Goal: Check status: Check status

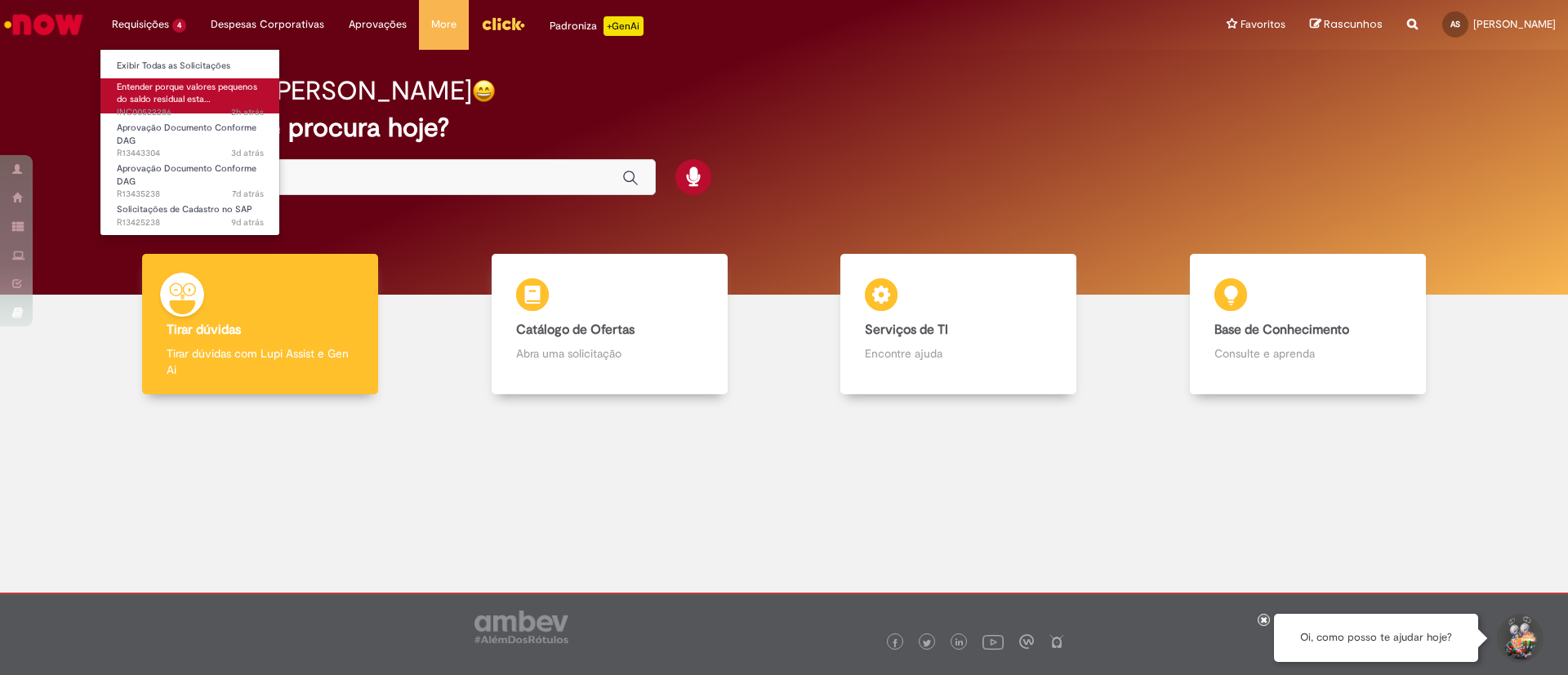
click at [150, 91] on span "Entender porque valores pequenos do saldo residual esta…" at bounding box center [186, 93] width 141 height 25
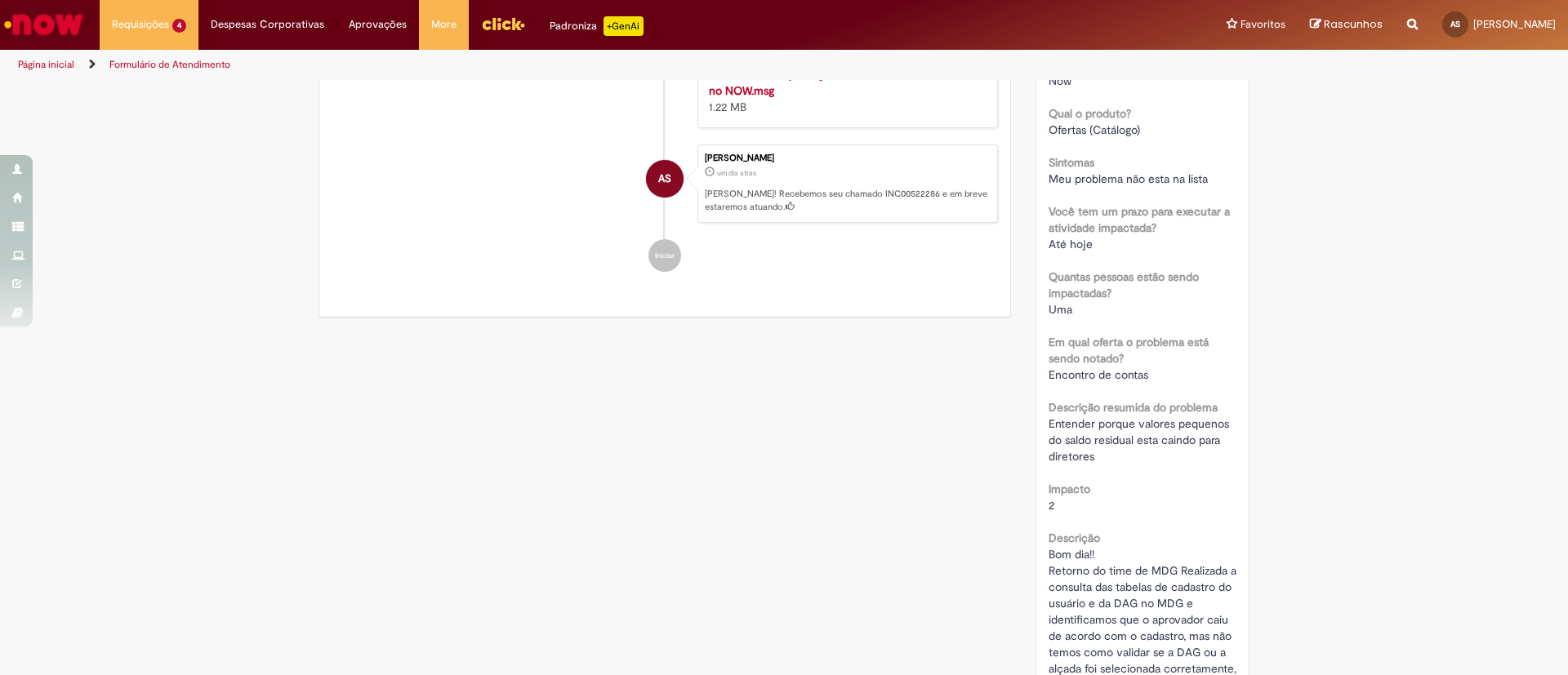
scroll to position [613, 0]
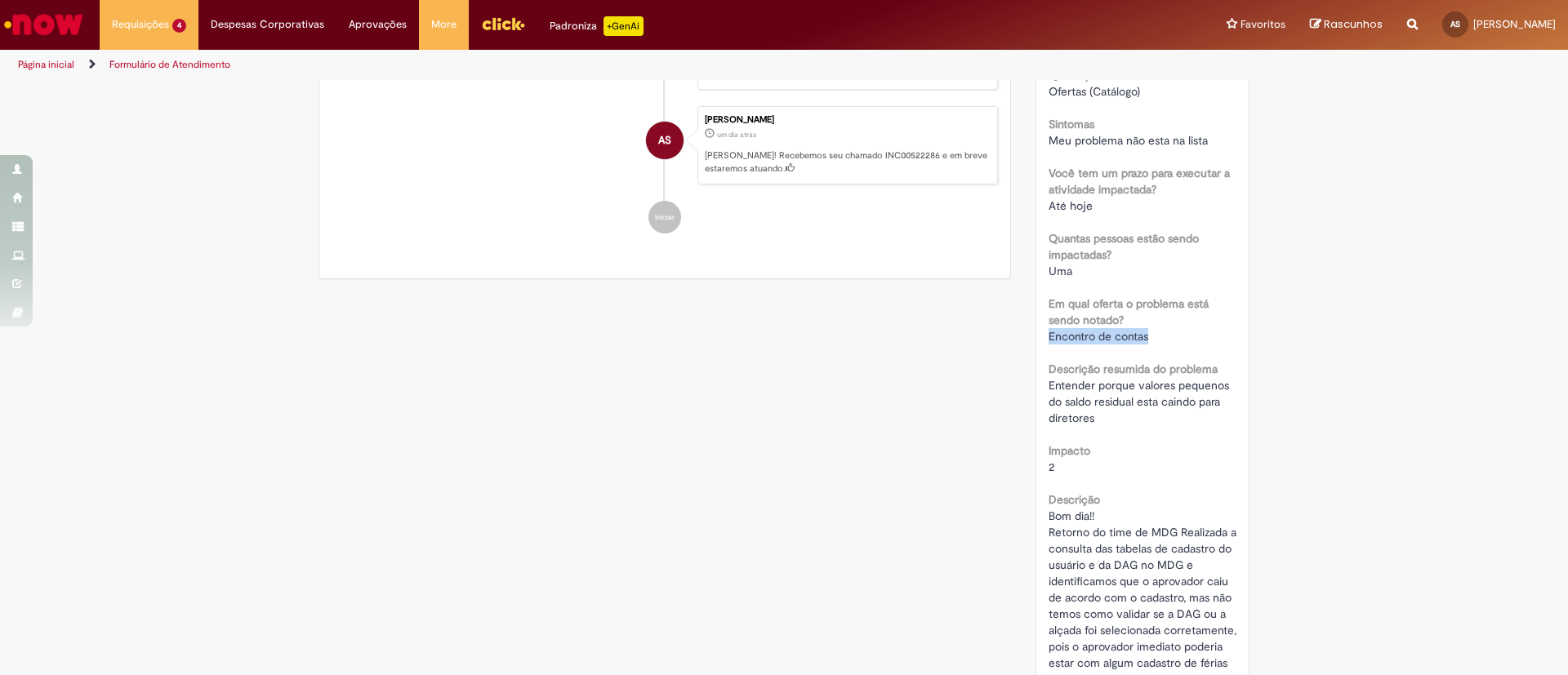
drag, startPoint x: 1124, startPoint y: 341, endPoint x: 1029, endPoint y: 339, distance: 95.0
click at [1036, 339] on div "Número INC00522286 Status Em Espera Criado em um dia atrás um dia atrás Conclus…" at bounding box center [1142, 284] width 213 height 1247
drag, startPoint x: 1039, startPoint y: 387, endPoint x: 1094, endPoint y: 418, distance: 63.1
click at [1094, 418] on div "Entender porque valores pequenos do saldo residual esta caindo para diretores" at bounding box center [1143, 401] width 189 height 49
copy span "Entender porque valores pequenos do saldo residual esta caindo para diretores"
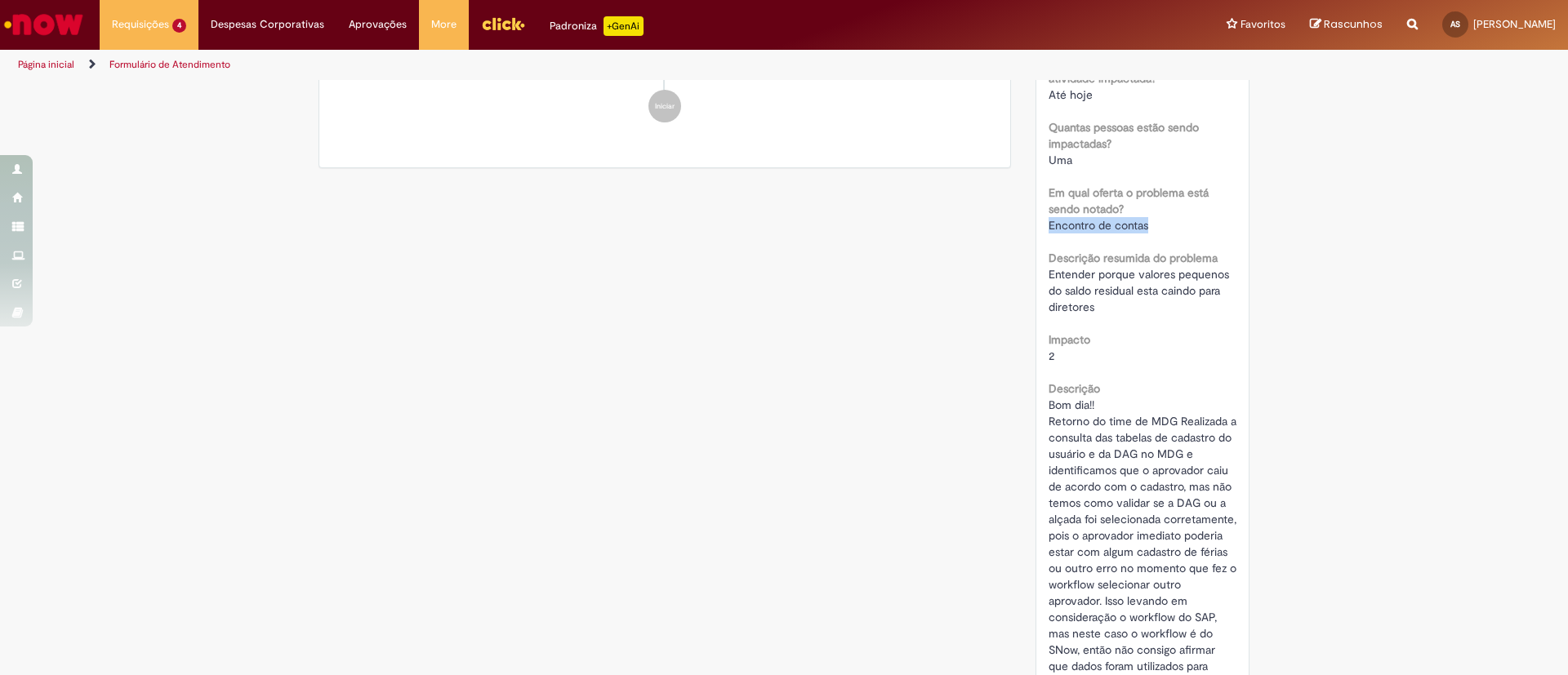
scroll to position [979, 0]
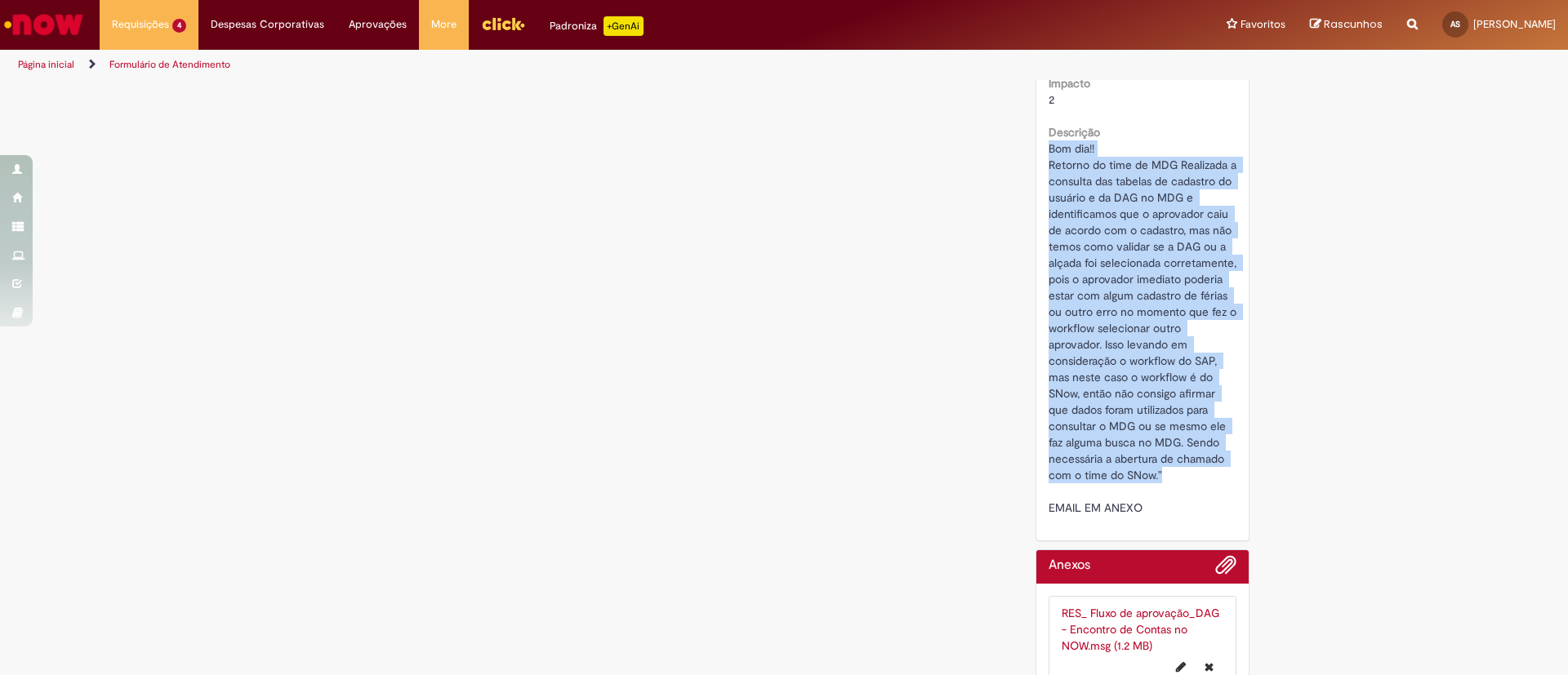
drag, startPoint x: 1039, startPoint y: 144, endPoint x: 1229, endPoint y: 473, distance: 379.9
copy span "Bom dia!! Retorno do time de MDG Realizada a consulta das tabelas de cadastro d…"
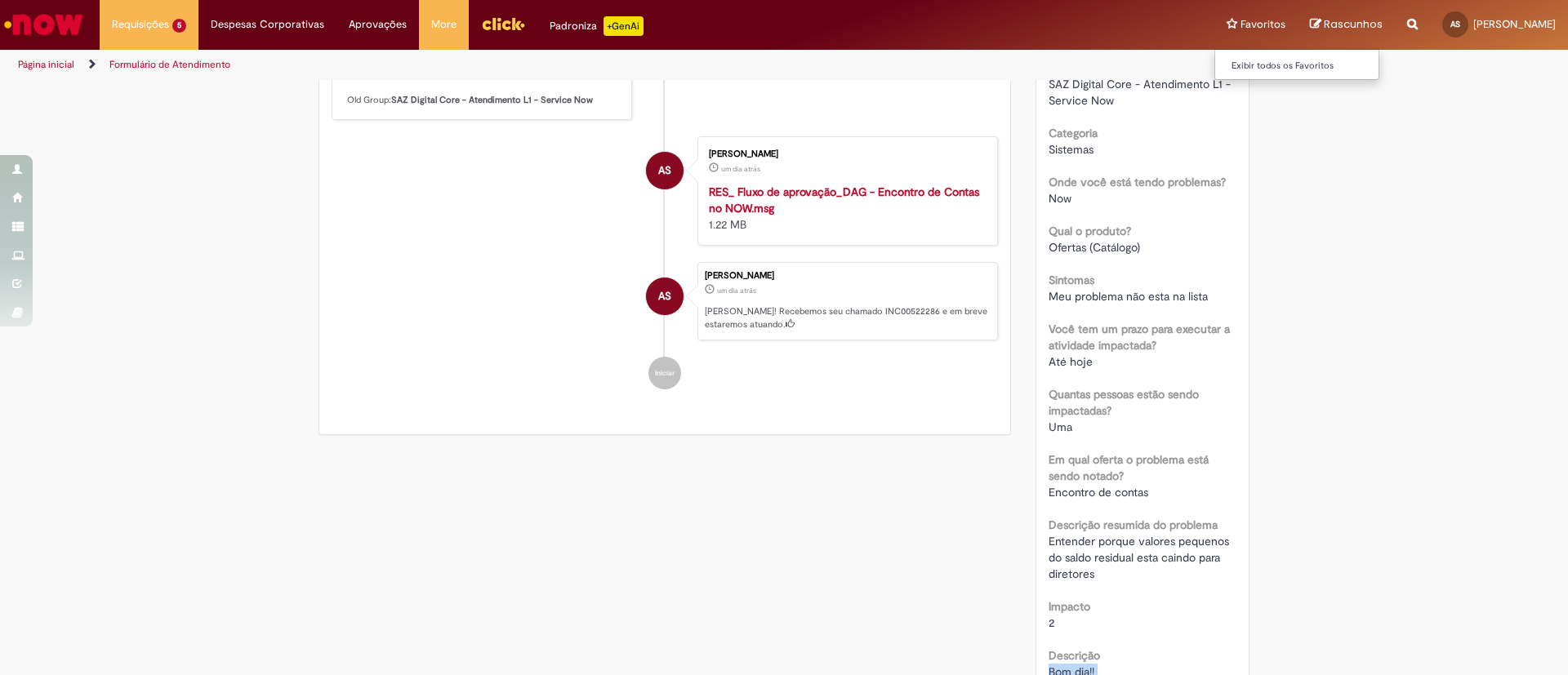
scroll to position [368, 0]
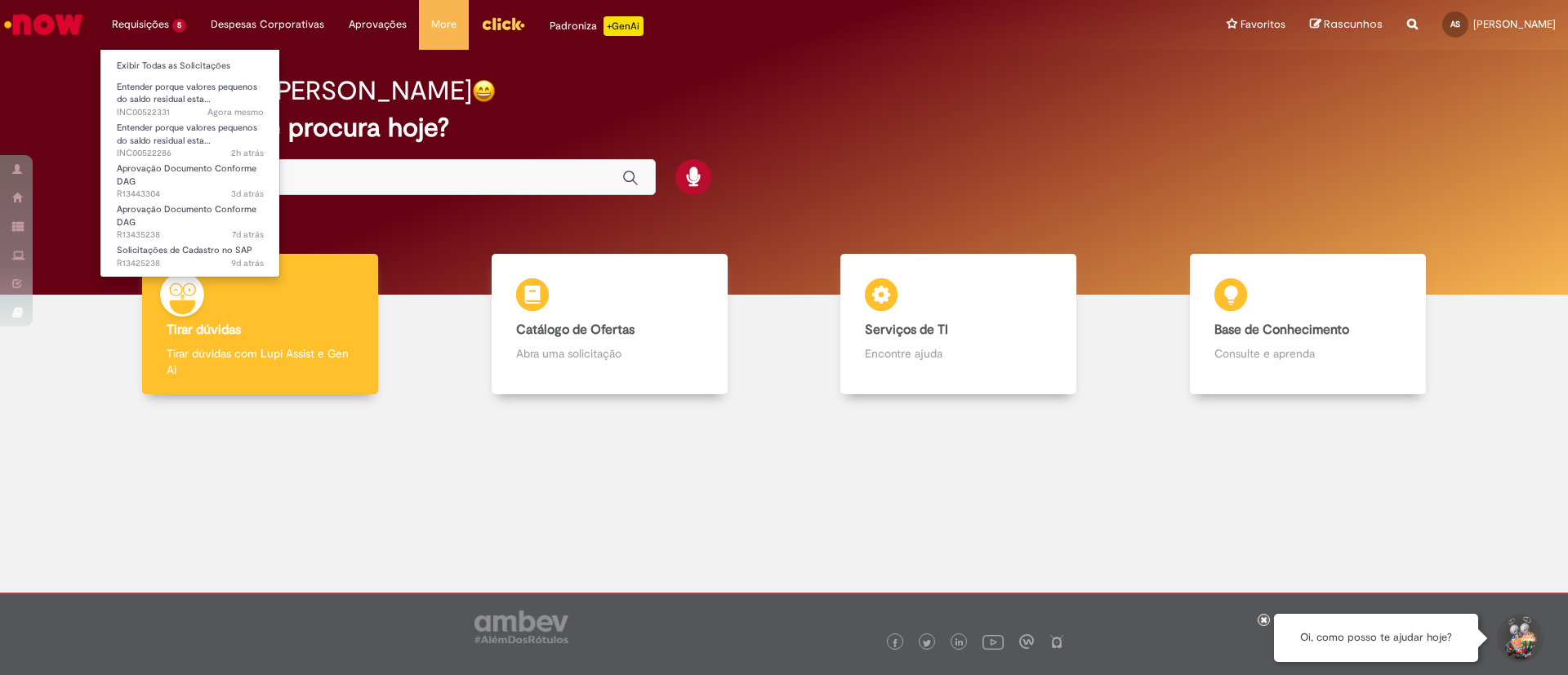
click at [175, 24] on li "Requisições 5 Exibir Todas as Solicitações Entender porque valores pequenos do …" at bounding box center [149, 24] width 99 height 49
click at [149, 128] on span "Entender porque valores pequenos do saldo residual esta…" at bounding box center [186, 134] width 141 height 25
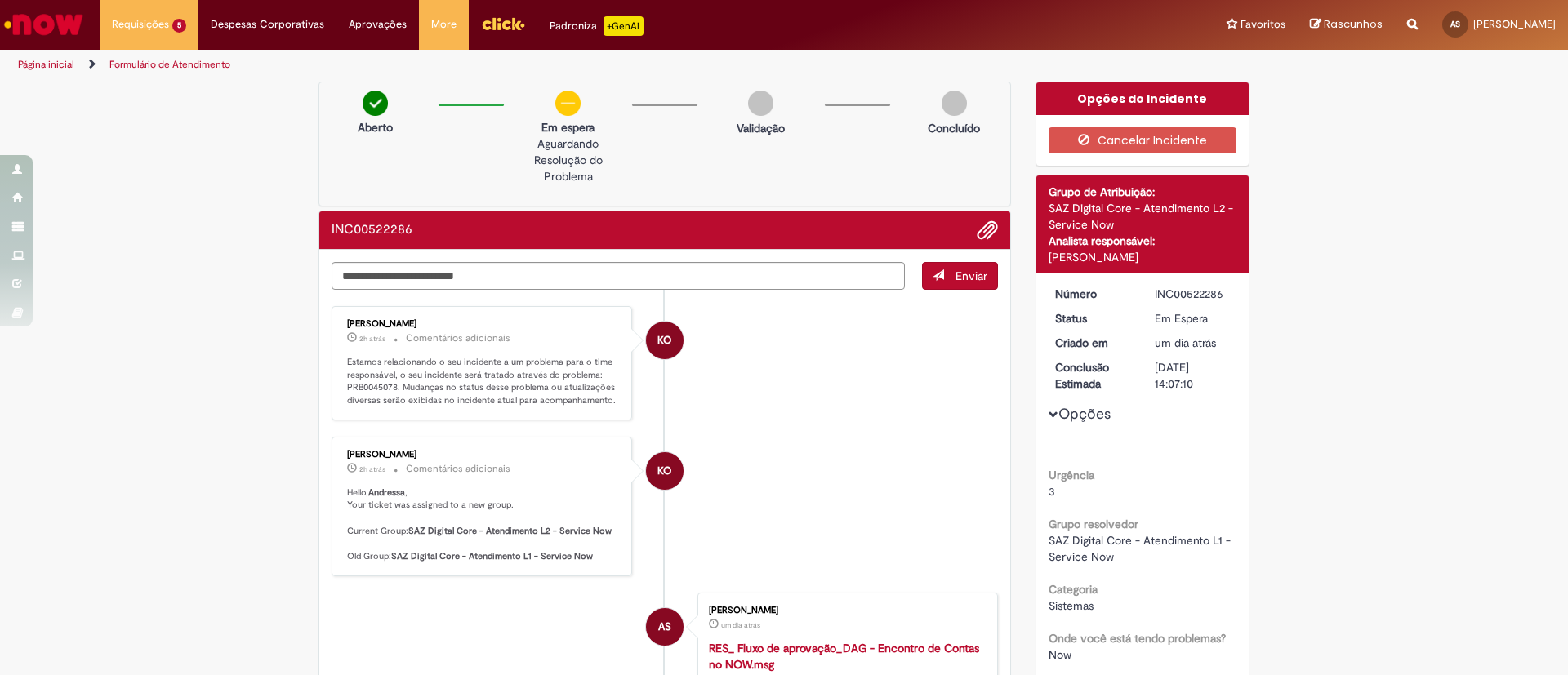
click at [1179, 298] on div "INC00522286" at bounding box center [1193, 294] width 76 height 17
copy div "INC00522286"
